Goal: Information Seeking & Learning: Learn about a topic

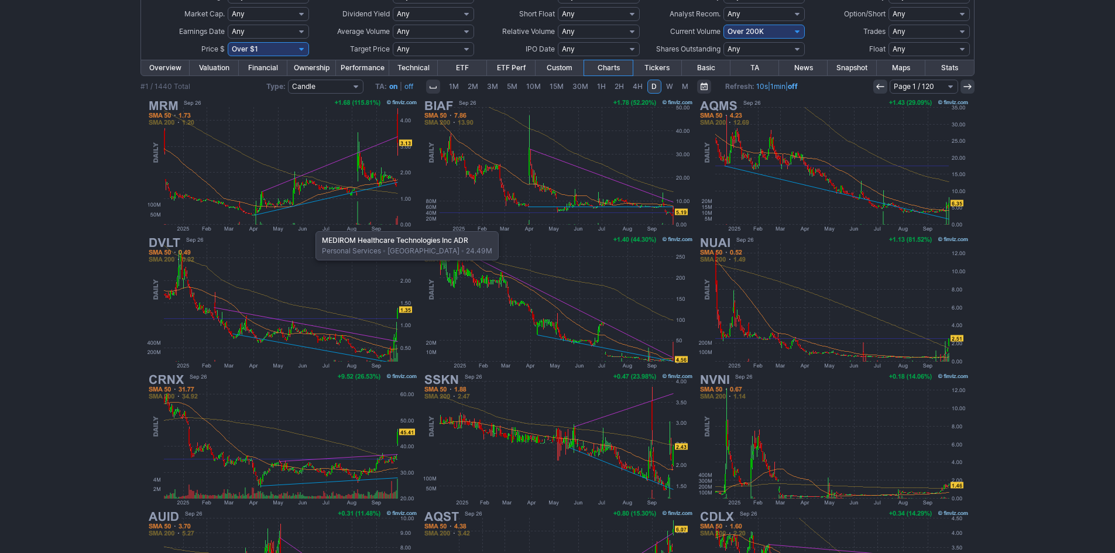
scroll to position [117, 0]
click at [748, 30] on select "Any Under 50K Under 100K Under 500K Under 750K Under 1M Over 0 Over 50K Over 10…" at bounding box center [763, 32] width 81 height 14
select select "o400"
click at [723, 25] on select "Any Under 50K Under 100K Under 500K Under 750K Under 1M Over 0 Over 50K Over 10…" at bounding box center [763, 32] width 81 height 14
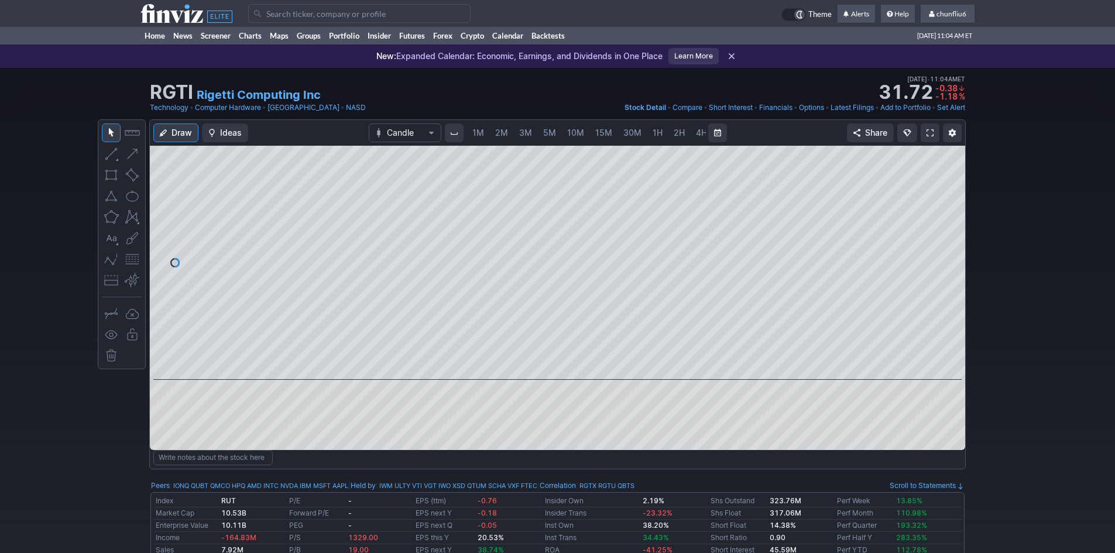
scroll to position [0, 63]
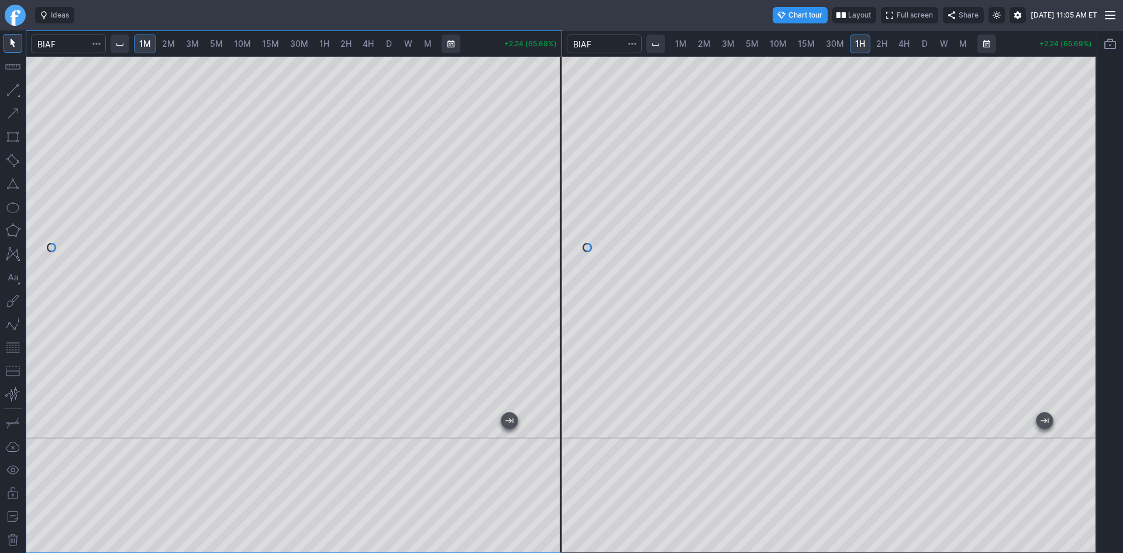
drag, startPoint x: 548, startPoint y: 164, endPoint x: 551, endPoint y: 137, distance: 27.6
click at [551, 137] on div at bounding box center [549, 244] width 25 height 353
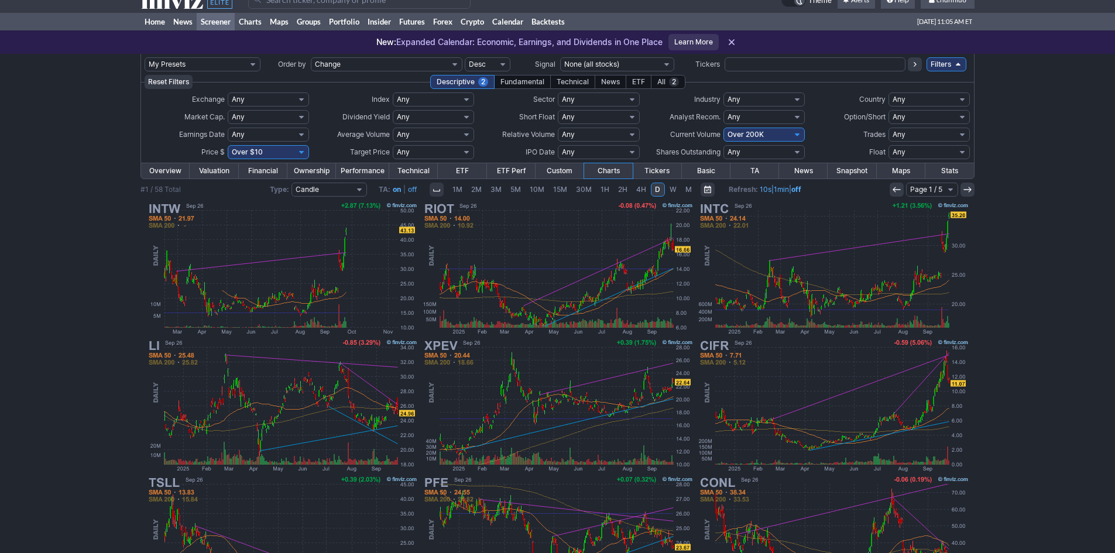
scroll to position [6, 0]
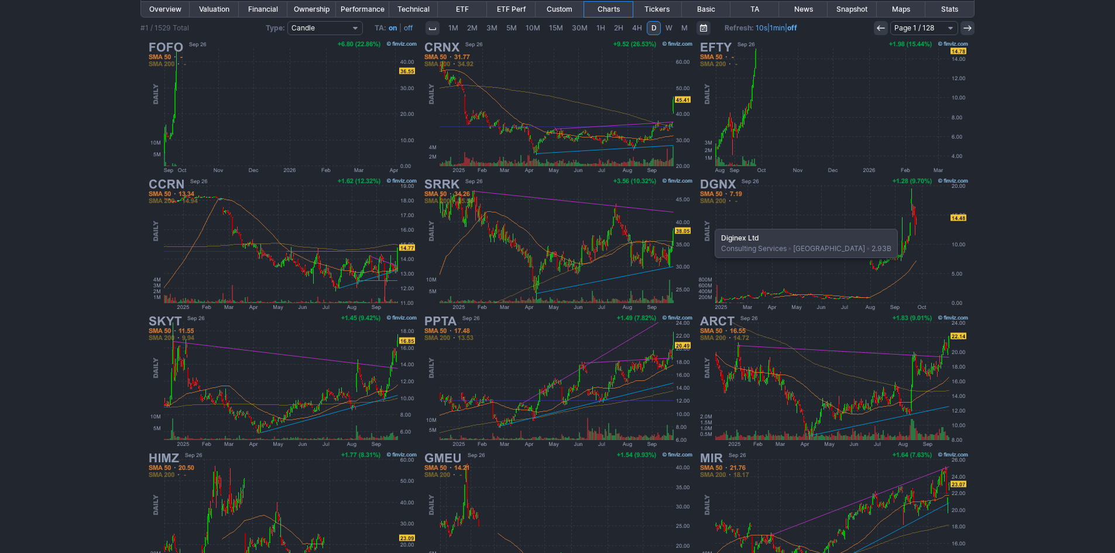
scroll to position [240, 0]
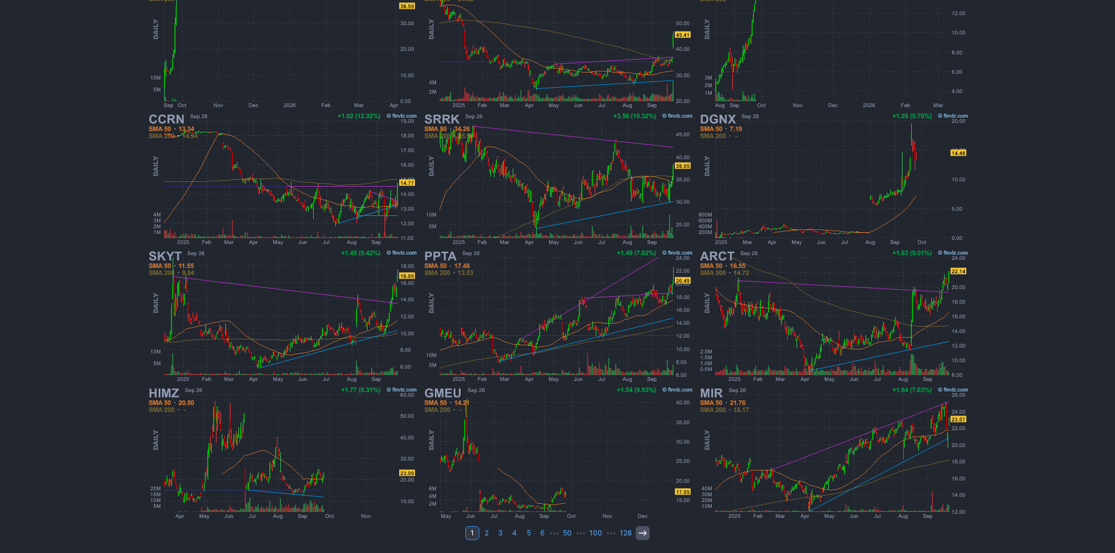
click at [641, 528] on icon at bounding box center [642, 532] width 9 height 9
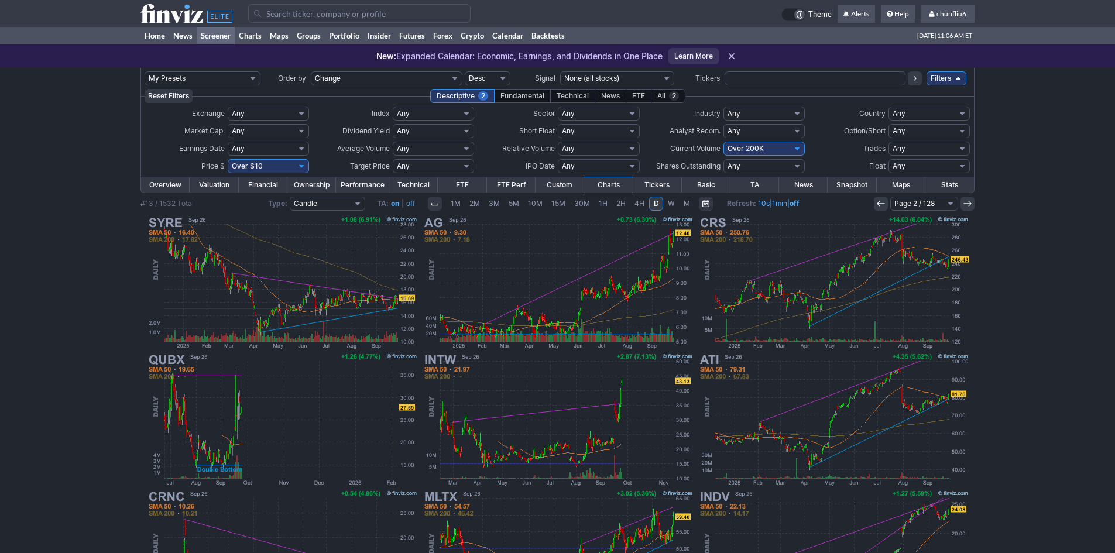
click at [879, 203] on icon at bounding box center [880, 203] width 9 height 9
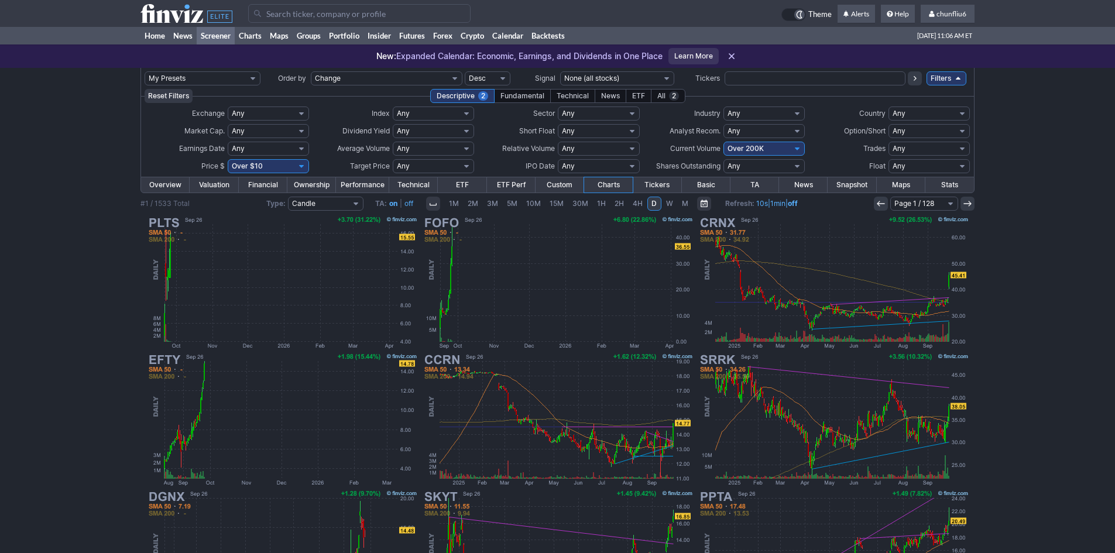
click at [771, 143] on select "Any Under 50K Under 100K Under 500K Under 750K Under 1M Over 0 Over 50K Over 10…" at bounding box center [763, 149] width 81 height 14
select select "o400"
click at [723, 142] on select "Any Under 50K Under 100K Under 500K Under 750K Under 1M Over 0 Over 50K Over 10…" at bounding box center [763, 149] width 81 height 14
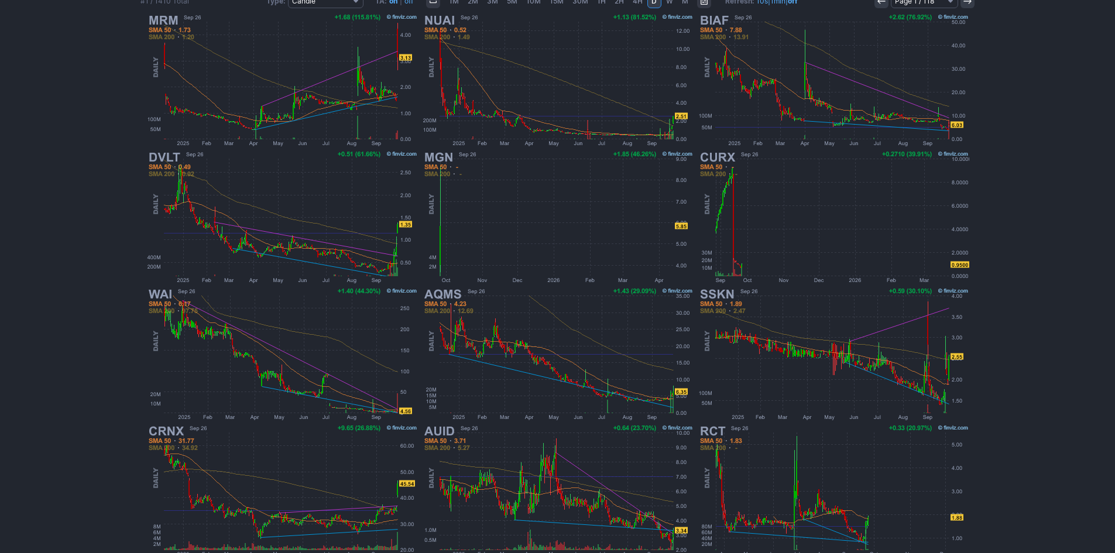
scroll to position [240, 0]
